Goal: Task Accomplishment & Management: Use online tool/utility

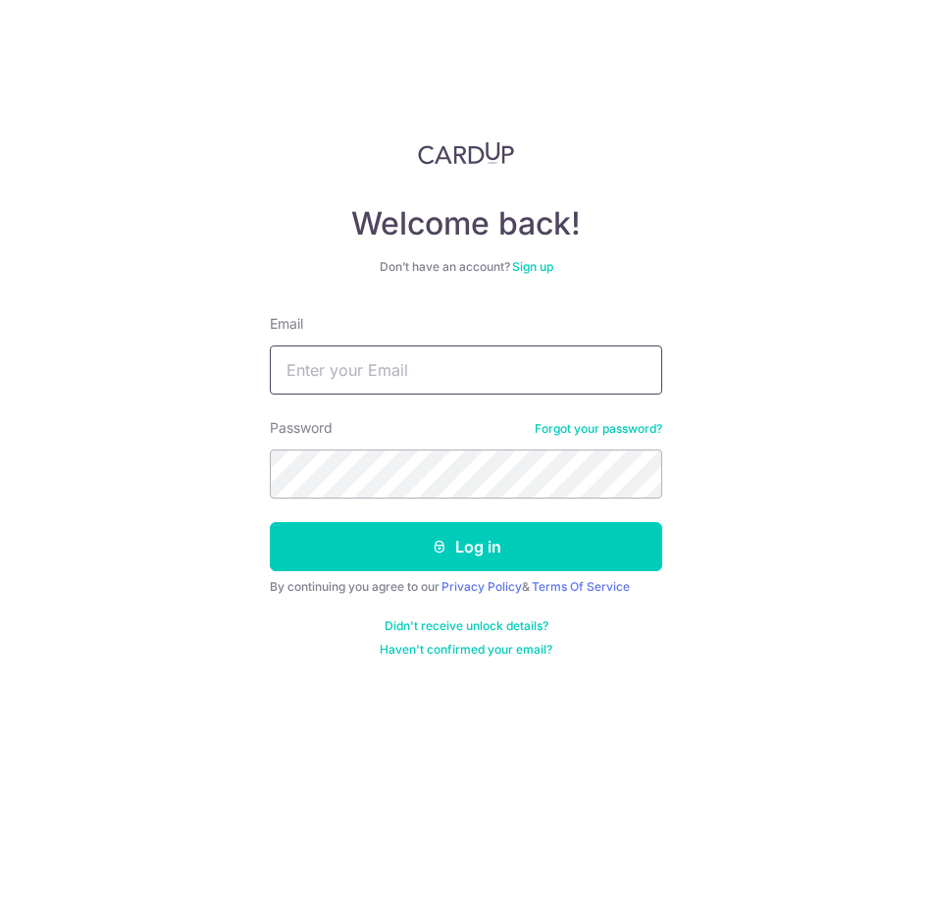
type input "[EMAIL_ADDRESS][DOMAIN_NAME]"
drag, startPoint x: 0, startPoint y: 0, endPoint x: 466, endPoint y: 374, distance: 597.6
click at [466, 374] on input "[EMAIL_ADDRESS][DOMAIN_NAME]" at bounding box center [466, 369] width 393 height 49
click at [762, 316] on div "Welcome back! Don’t have an account? Sign up Email bryen98kwan@gmail.com Passwo…" at bounding box center [466, 449] width 932 height 899
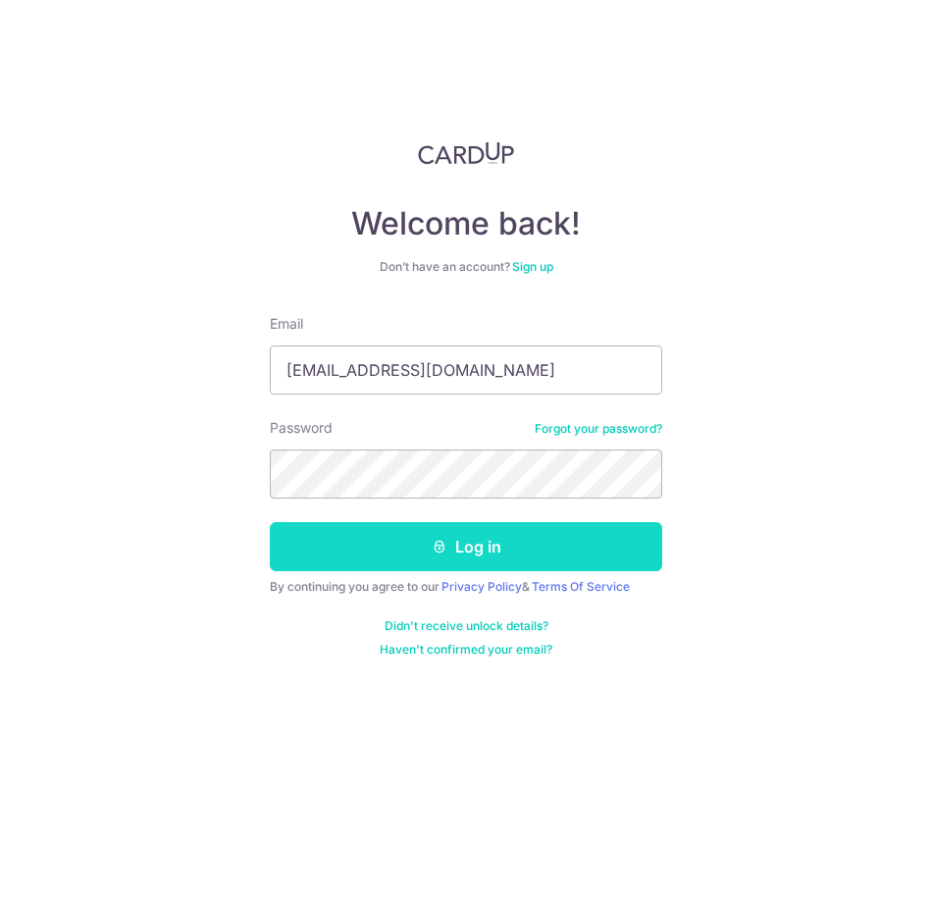
click at [596, 563] on button "Log in" at bounding box center [466, 546] width 393 height 49
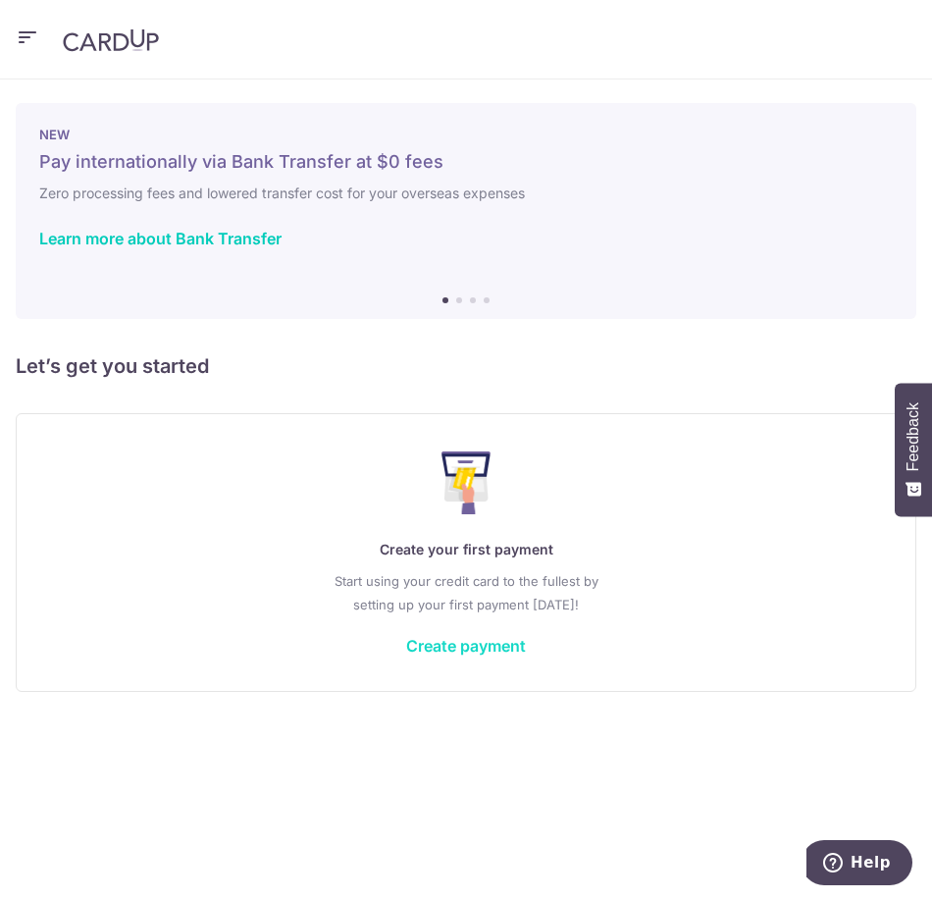
click at [502, 640] on link "Create payment" at bounding box center [466, 646] width 120 height 20
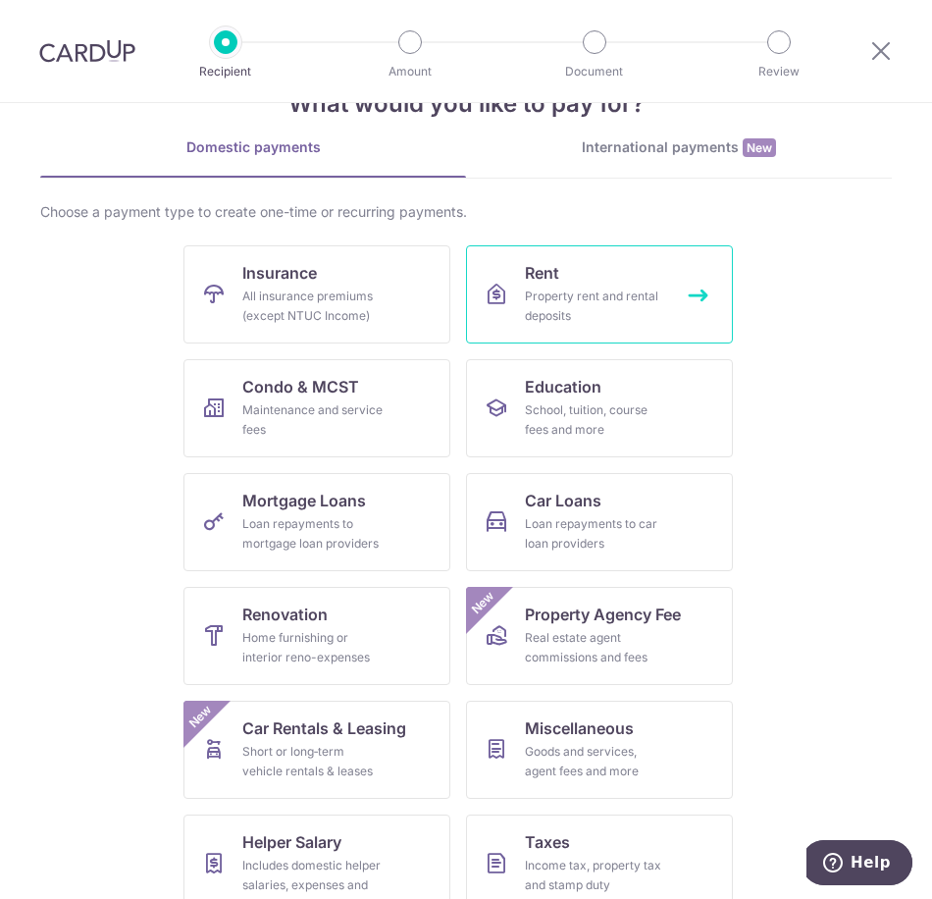
scroll to position [98, 0]
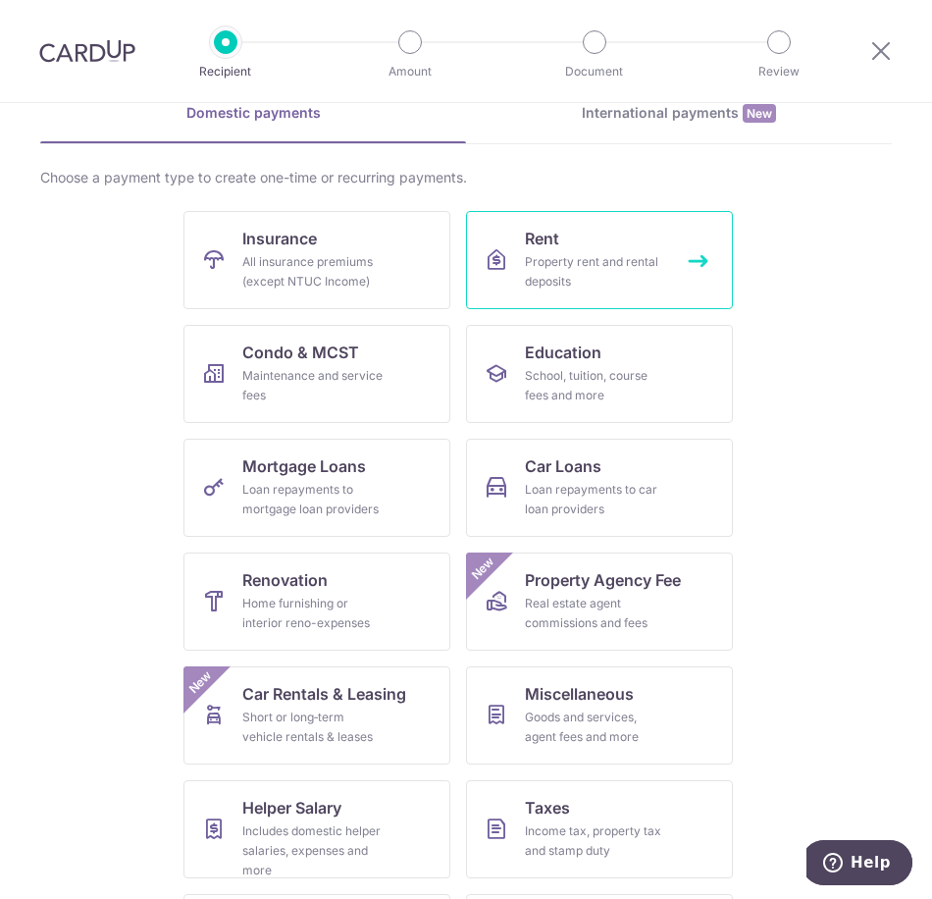
click at [688, 270] on link "Rent Property rent and rental deposits" at bounding box center [599, 260] width 267 height 98
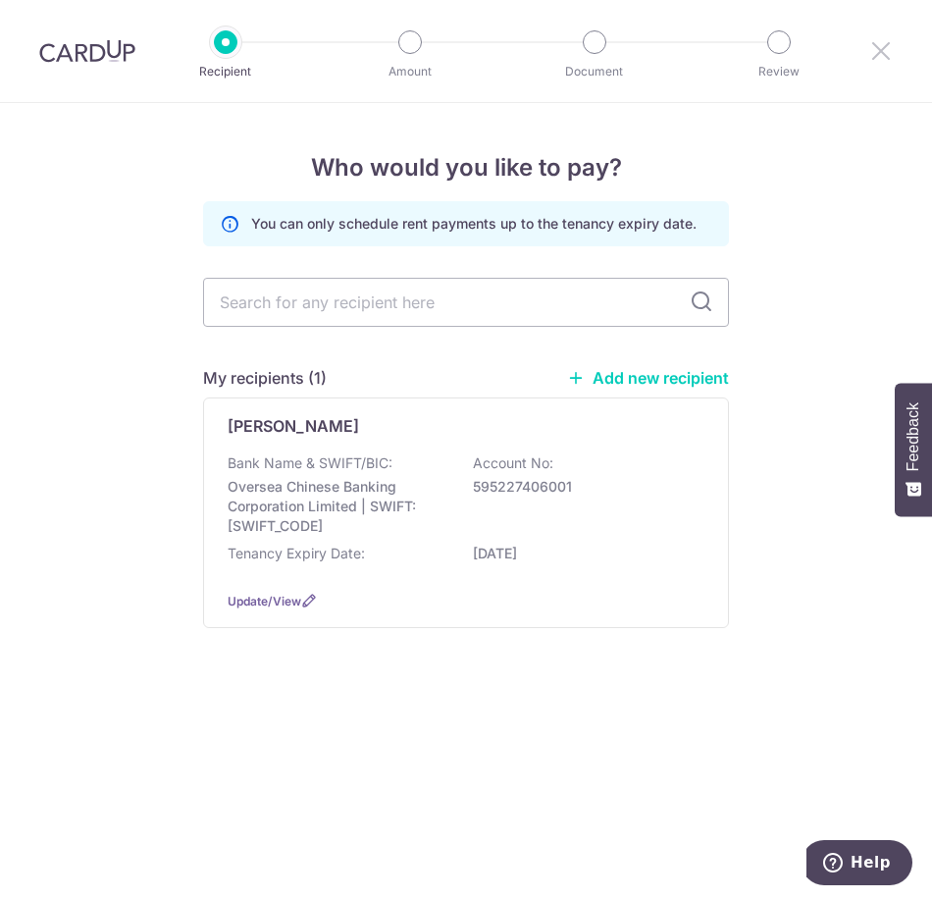
click at [878, 49] on icon at bounding box center [882, 50] width 24 height 25
